Goal: Check status: Check status

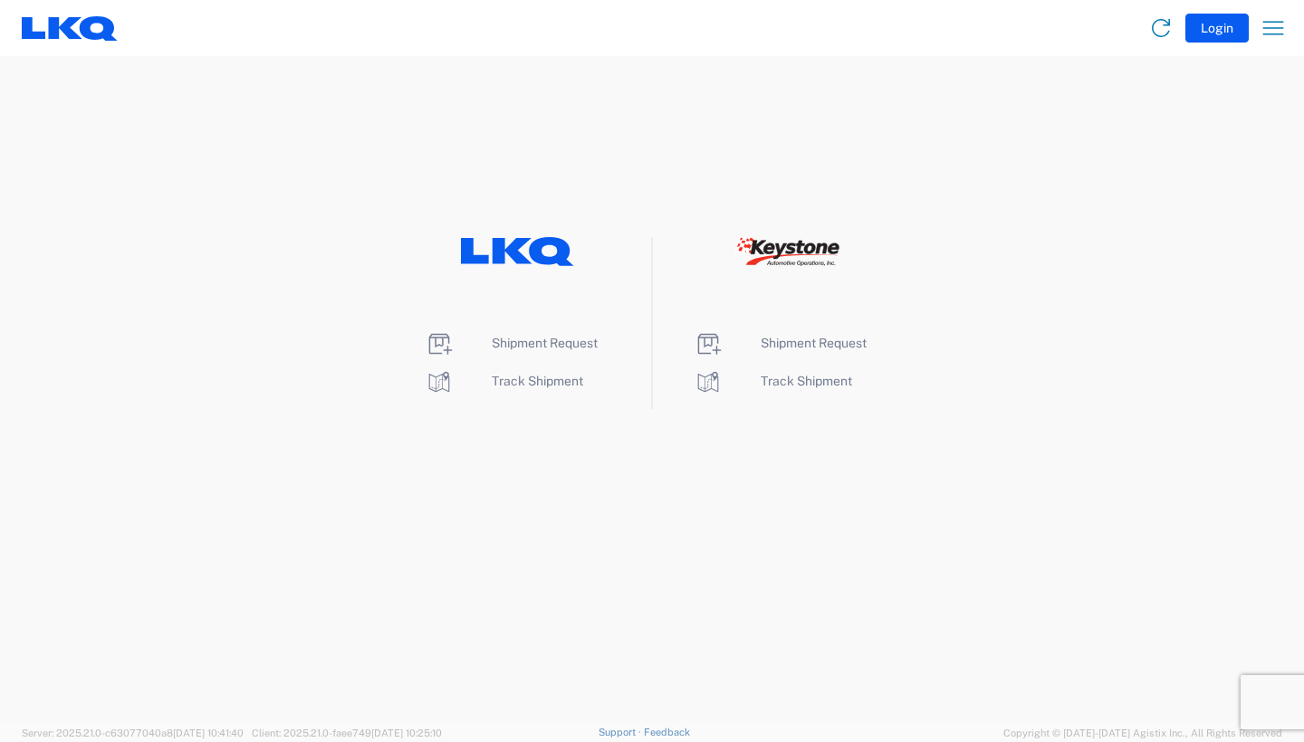
click at [545, 389] on li "Track Shipment" at bounding box center [518, 382] width 186 height 29
click at [545, 380] on span "Track Shipment" at bounding box center [537, 381] width 91 height 14
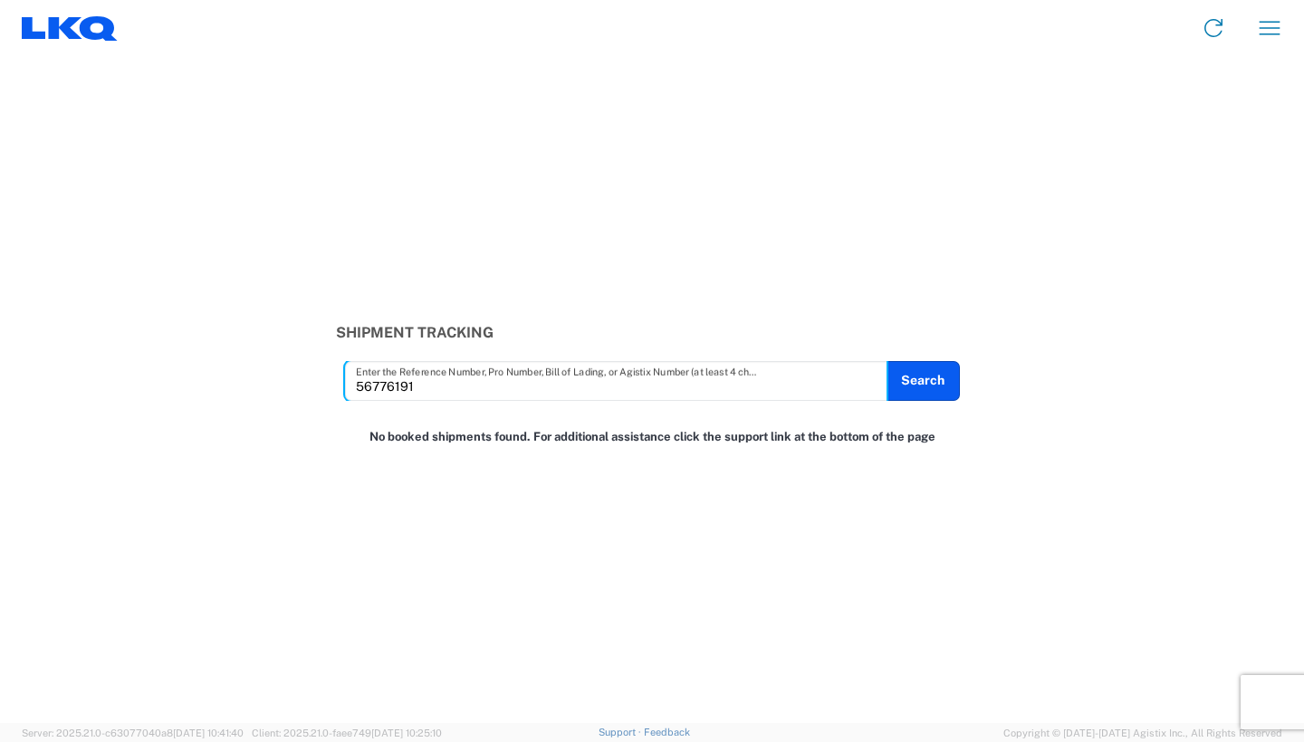
type input "56776191"
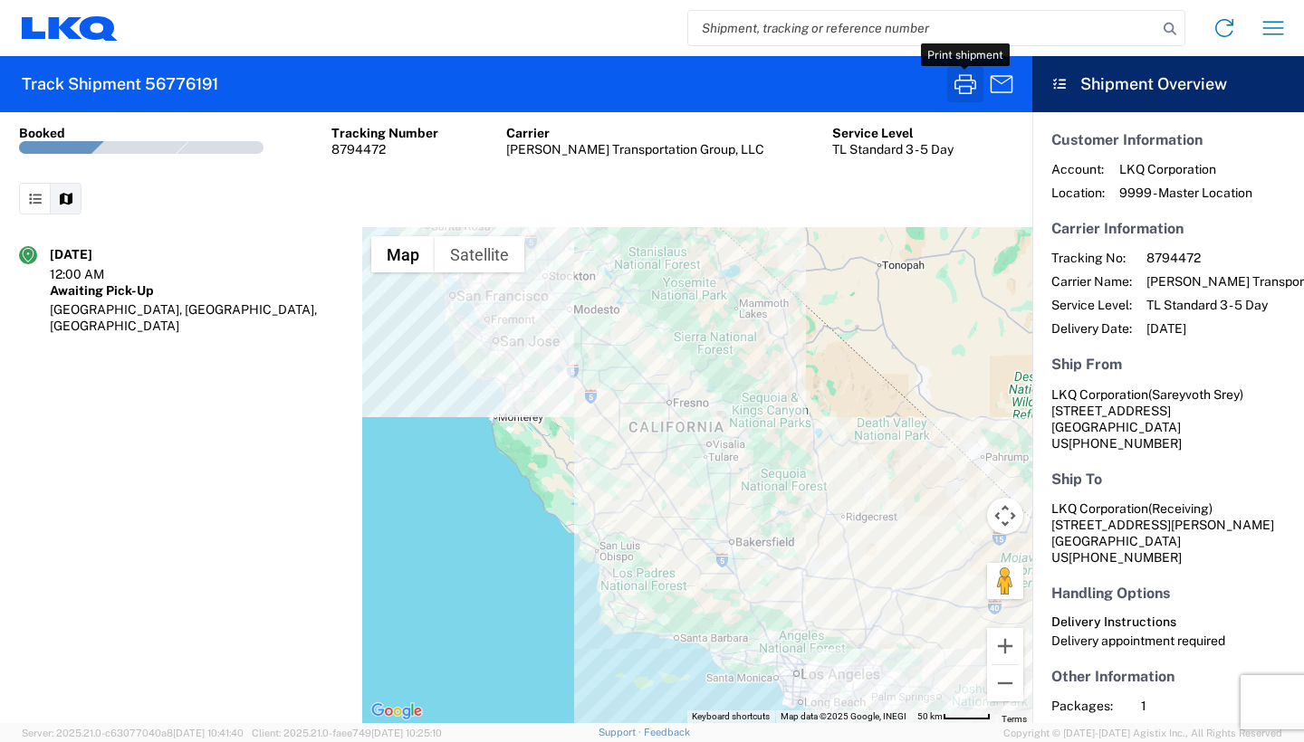
click at [971, 83] on icon "button" at bounding box center [965, 84] width 29 height 29
